Goal: Task Accomplishment & Management: Use online tool/utility

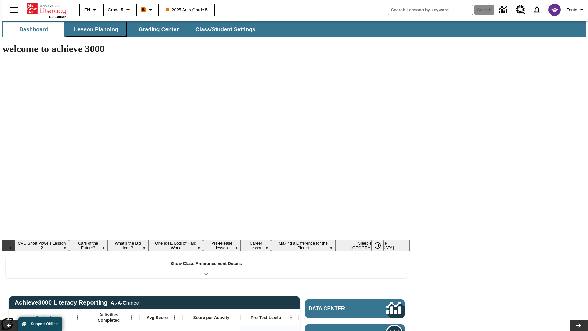
click at [94, 29] on span "Lesson Planning" at bounding box center [96, 29] width 44 height 7
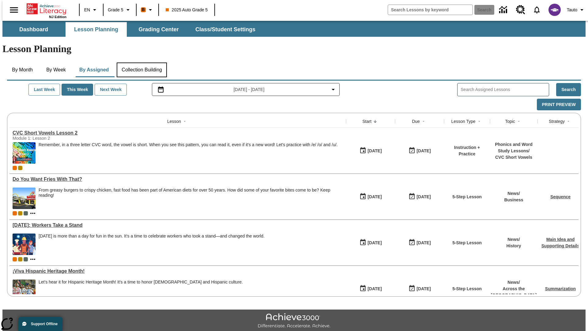
click at [142, 62] on button "Collection Building" at bounding box center [142, 69] width 50 height 15
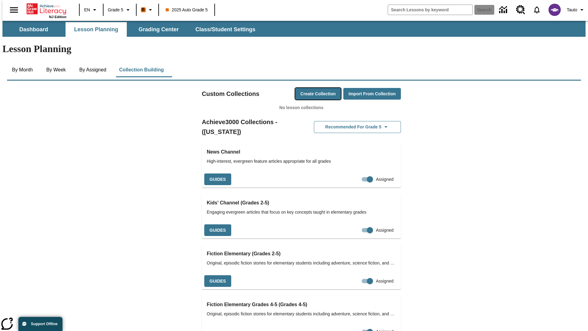
click at [306, 88] on button "Create Collection" at bounding box center [318, 94] width 46 height 12
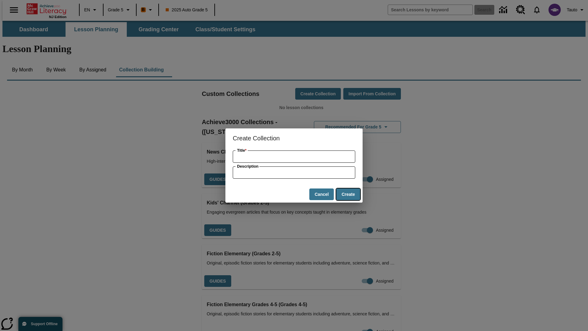
click at [348, 194] on button "Create" at bounding box center [348, 194] width 24 height 12
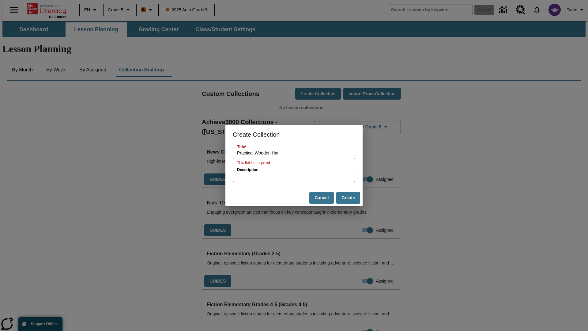
type input "Practical Wooden Hat"
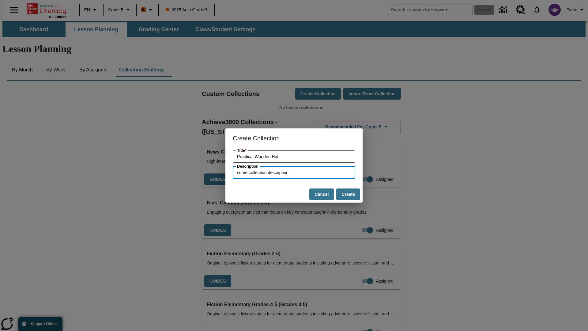
type input "some collection description"
click at [348, 194] on button "Create" at bounding box center [348, 194] width 24 height 12
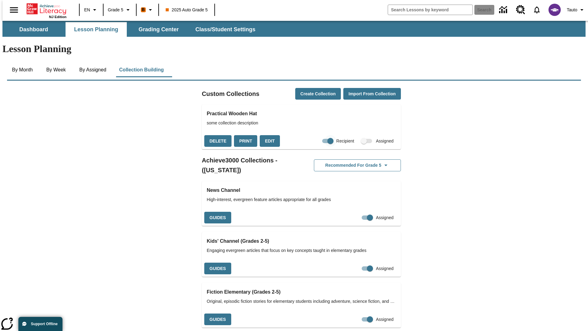
click at [318, 135] on input "Recipient" at bounding box center [330, 141] width 35 height 12
checkbox input "false"
click at [217, 135] on button "Delete" at bounding box center [217, 141] width 27 height 12
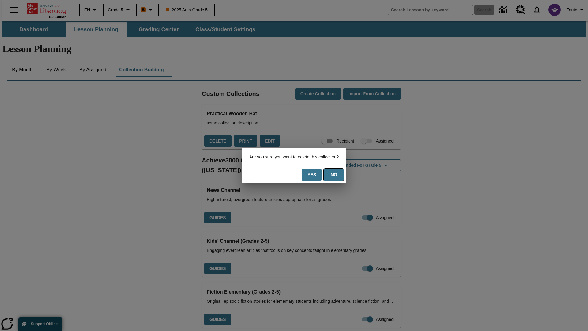
click at [338, 175] on button "No" at bounding box center [334, 175] width 20 height 12
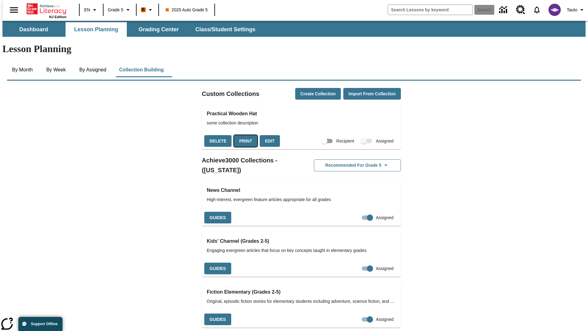
click at [244, 135] on button "Print" at bounding box center [245, 141] width 23 height 12
